Goal: Transaction & Acquisition: Book appointment/travel/reservation

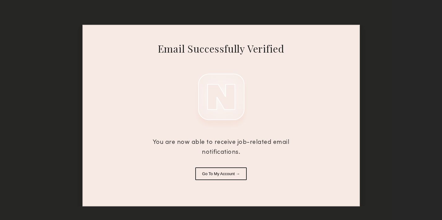
click at [232, 172] on button "Go To My Account →" at bounding box center [220, 174] width 51 height 13
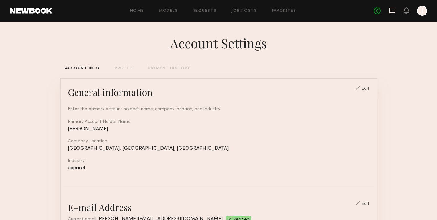
click at [393, 11] on icon at bounding box center [392, 10] width 7 height 7
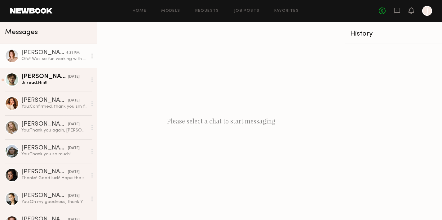
click at [25, 54] on div "[PERSON_NAME]" at bounding box center [43, 53] width 45 height 6
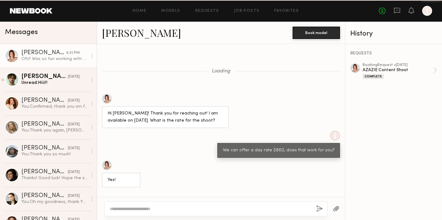
scroll to position [433, 0]
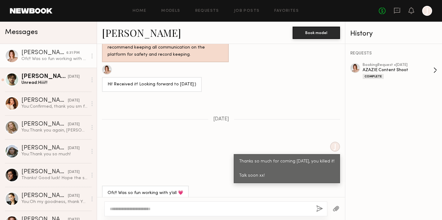
click at [401, 67] on div "AZAZIE Content Shoot" at bounding box center [398, 70] width 71 height 6
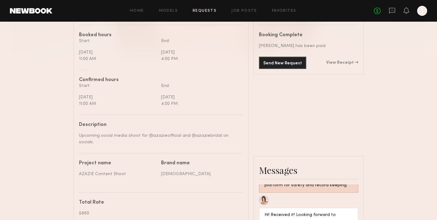
scroll to position [180, 0]
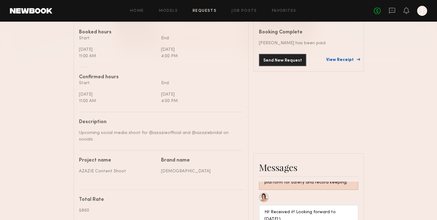
click at [343, 58] on link "View Receipt" at bounding box center [342, 60] width 32 height 4
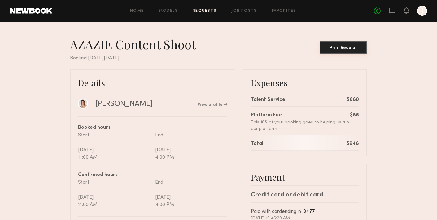
click at [344, 43] on button "Print Receipt" at bounding box center [343, 47] width 47 height 12
